Goal: Obtain resource: Obtain resource

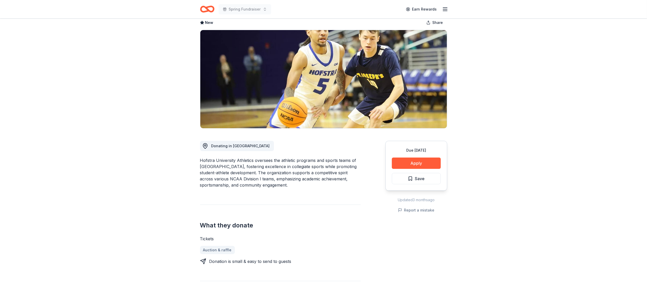
scroll to position [22, 0]
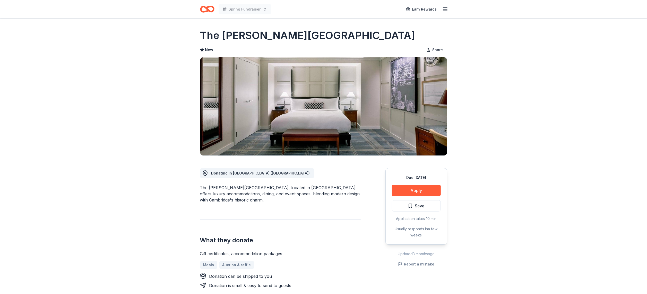
scroll to position [1, 0]
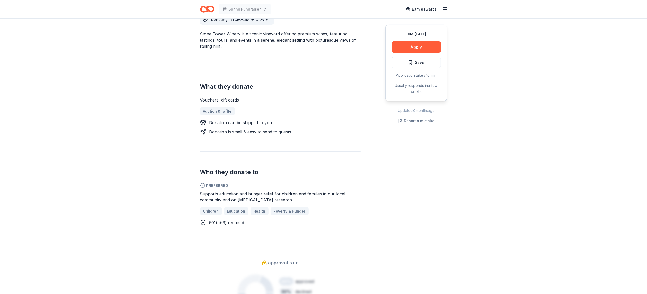
scroll to position [155, 0]
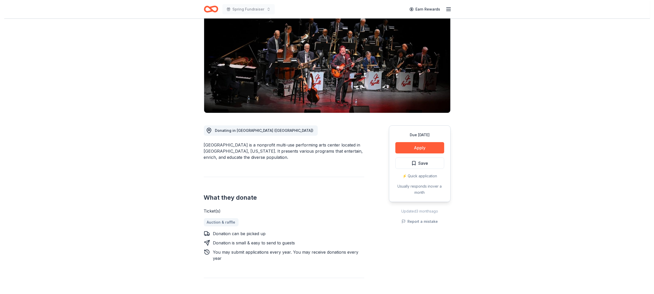
scroll to position [44, 0]
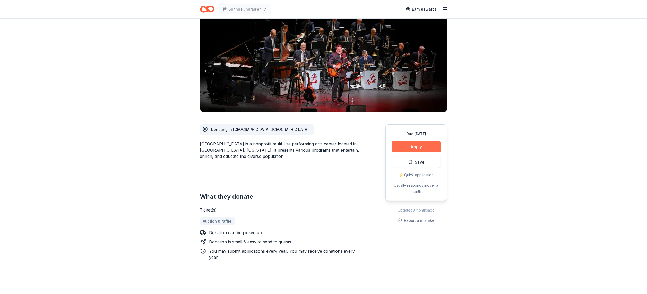
click at [419, 148] on button "Apply" at bounding box center [416, 146] width 49 height 11
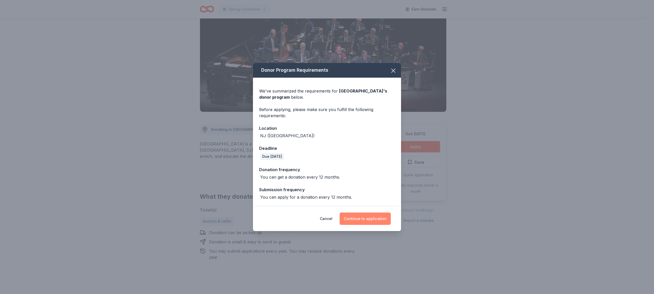
click at [351, 221] on button "Continue to application" at bounding box center [365, 219] width 51 height 12
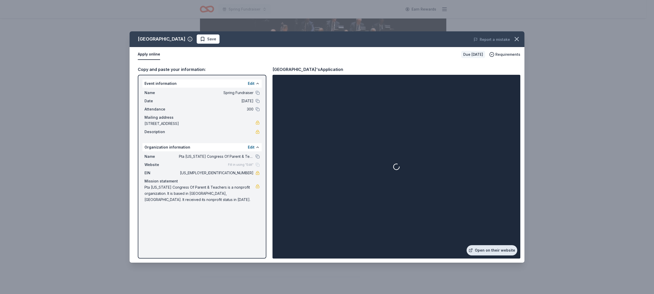
click at [486, 254] on link "Open on their website" at bounding box center [492, 250] width 51 height 10
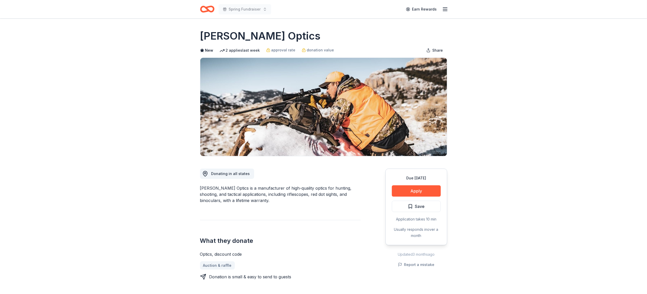
scroll to position [0, 0]
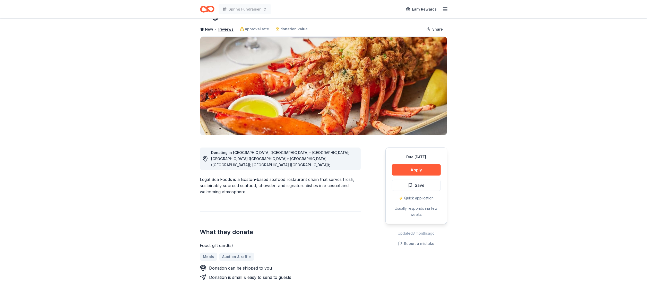
scroll to position [21, 0]
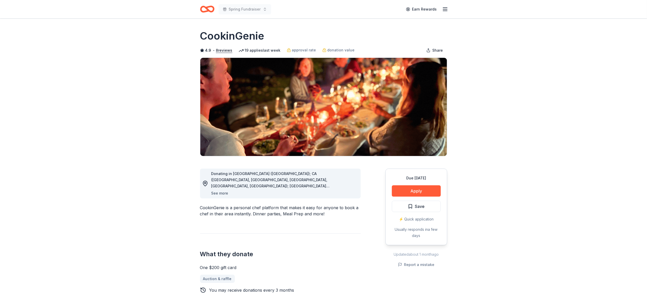
click at [218, 194] on button "See more" at bounding box center [219, 193] width 17 height 6
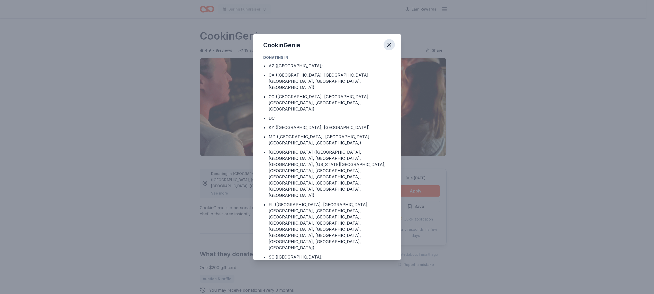
click at [390, 48] on icon "button" at bounding box center [389, 44] width 7 height 7
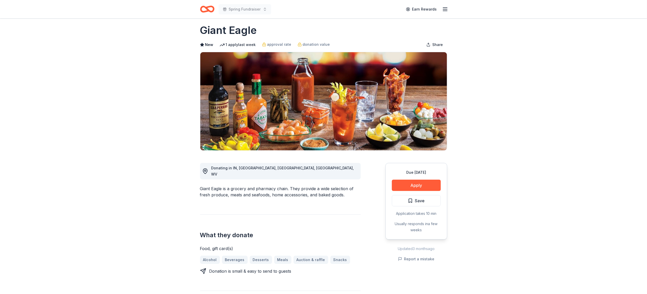
scroll to position [6, 0]
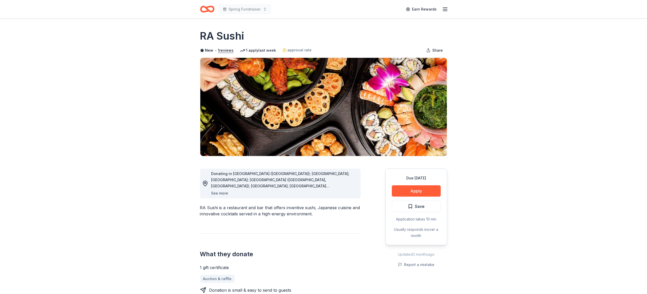
click at [221, 193] on button "See more" at bounding box center [219, 193] width 17 height 6
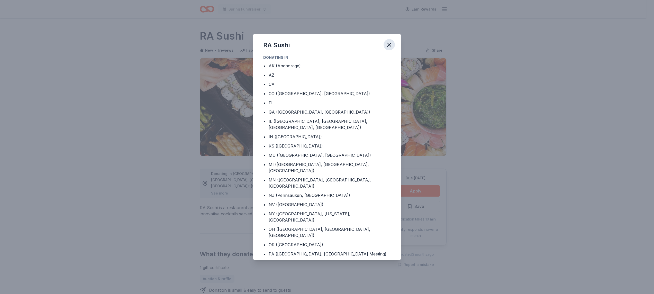
click at [390, 46] on icon "button" at bounding box center [389, 44] width 7 height 7
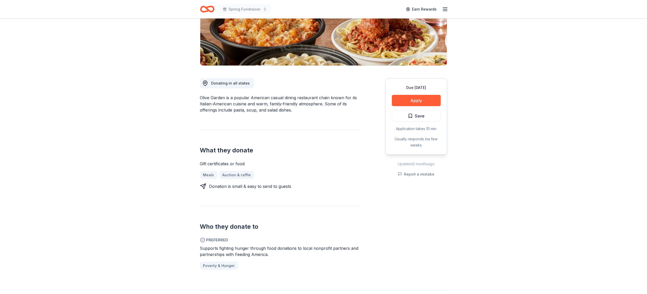
scroll to position [93, 0]
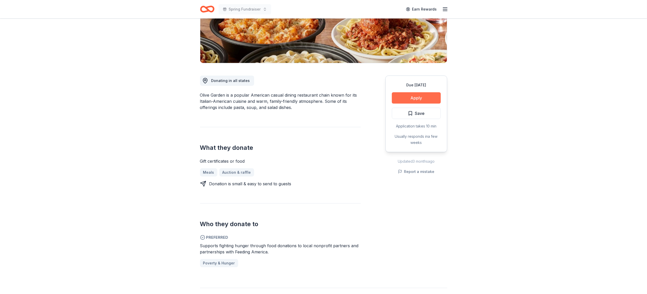
click at [434, 99] on button "Apply" at bounding box center [416, 97] width 49 height 11
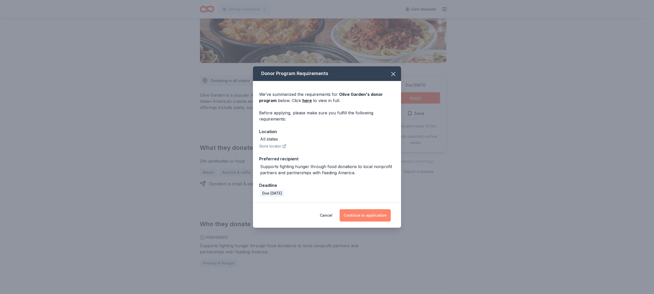
click at [362, 216] on button "Continue to application" at bounding box center [365, 215] width 51 height 12
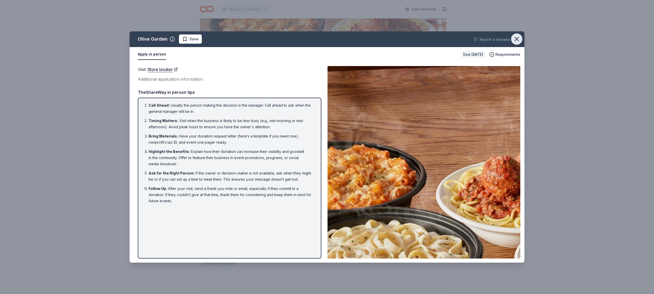
click at [518, 39] on icon "button" at bounding box center [517, 39] width 4 height 4
